Goal: Information Seeking & Learning: Learn about a topic

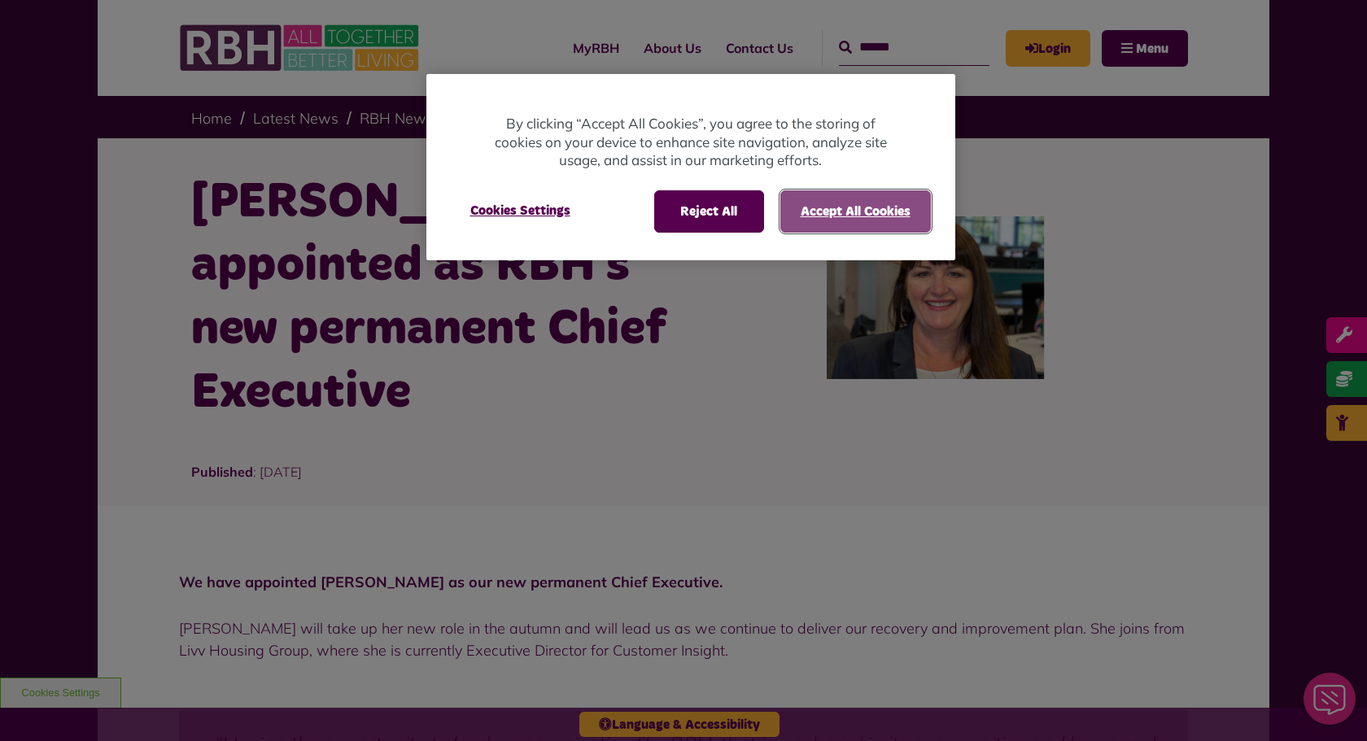
click at [829, 207] on button "Accept All Cookies" at bounding box center [855, 211] width 151 height 42
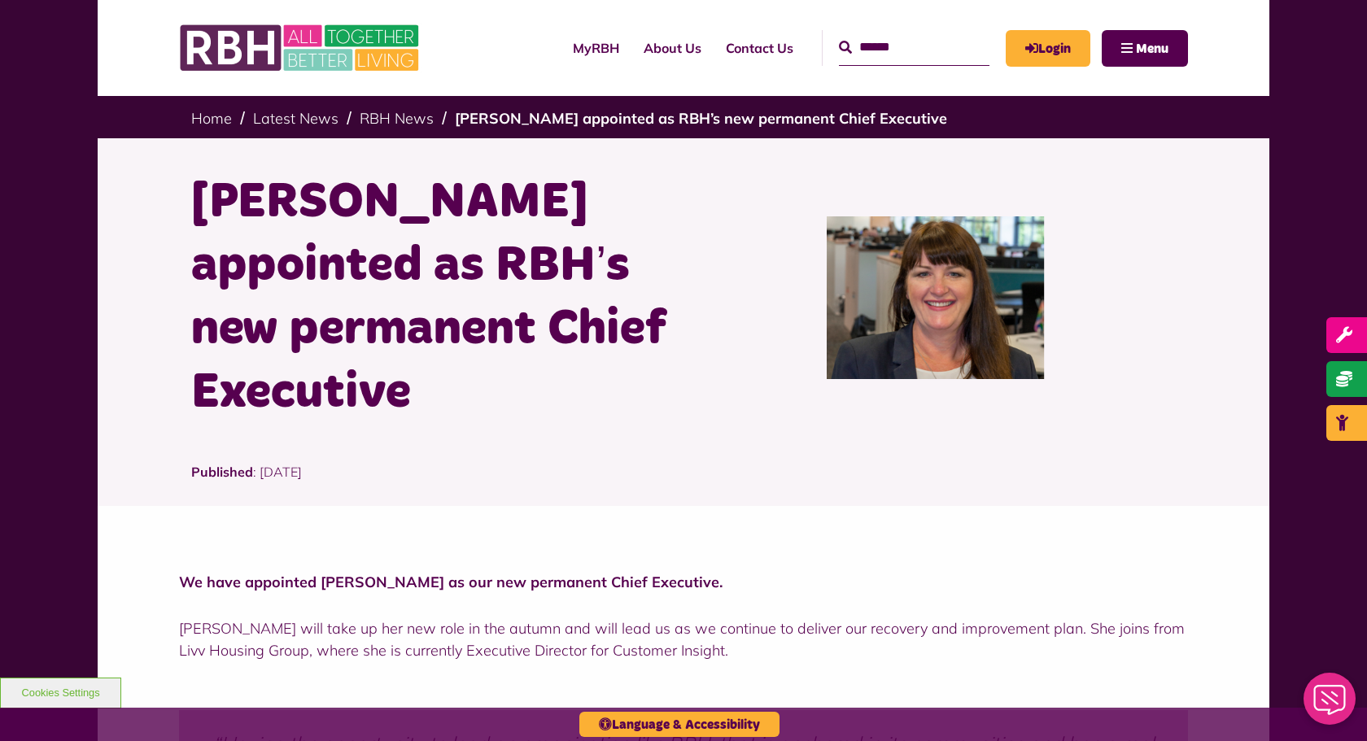
click at [947, 302] on img at bounding box center [935, 297] width 217 height 163
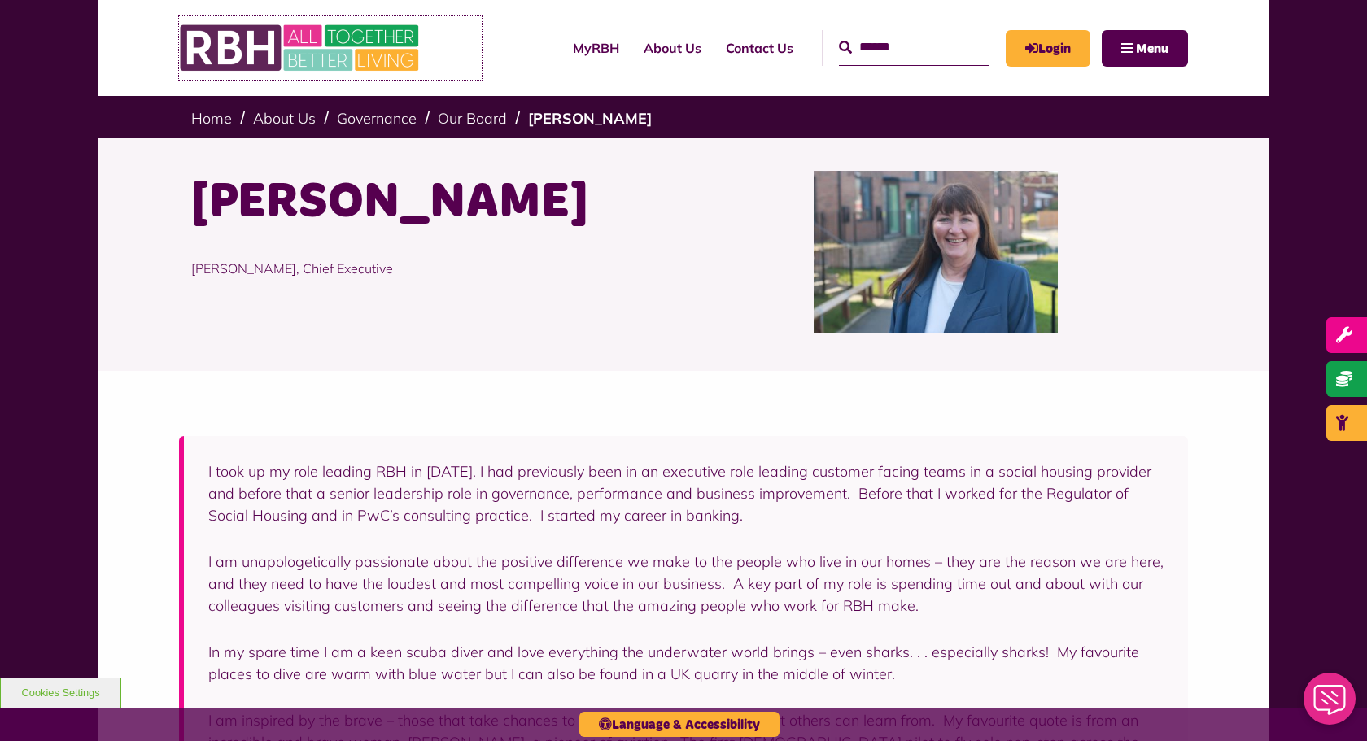
click at [251, 56] on img at bounding box center [301, 47] width 244 height 63
